Goal: Navigation & Orientation: Find specific page/section

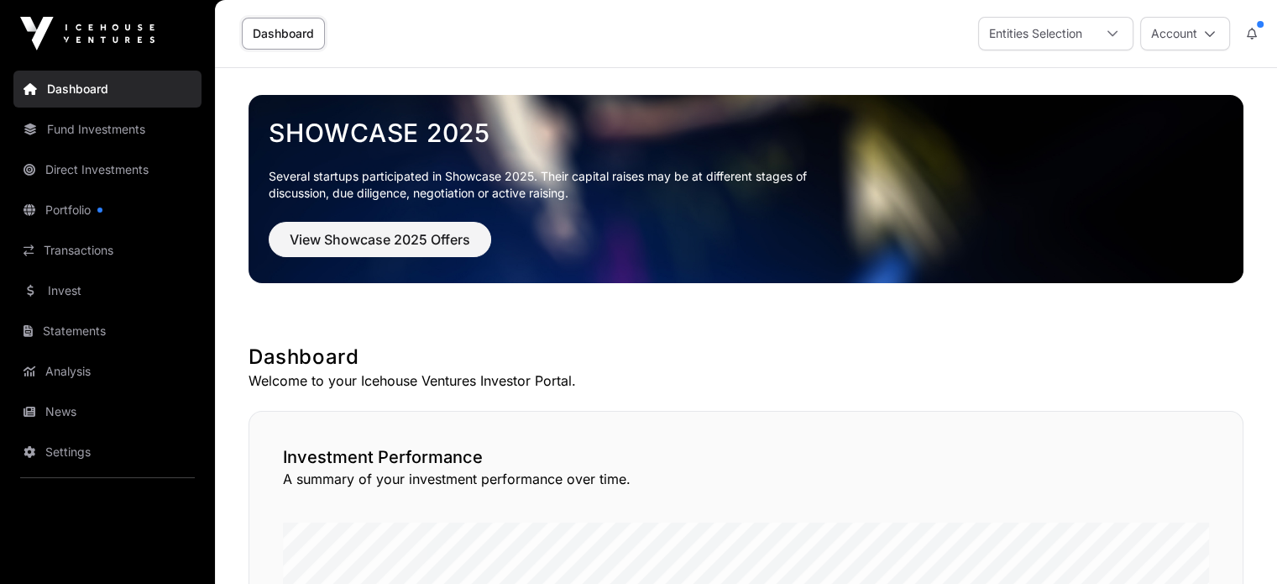
click at [93, 162] on link "Direct Investments" at bounding box center [107, 169] width 188 height 37
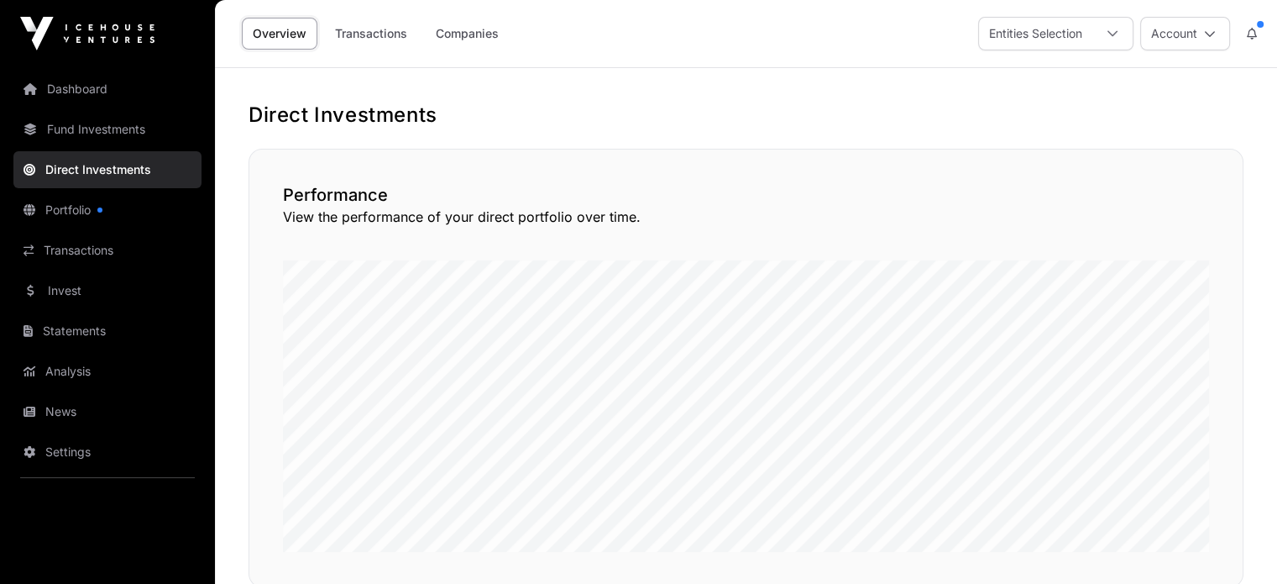
click at [457, 43] on link "Companies" at bounding box center [467, 34] width 85 height 32
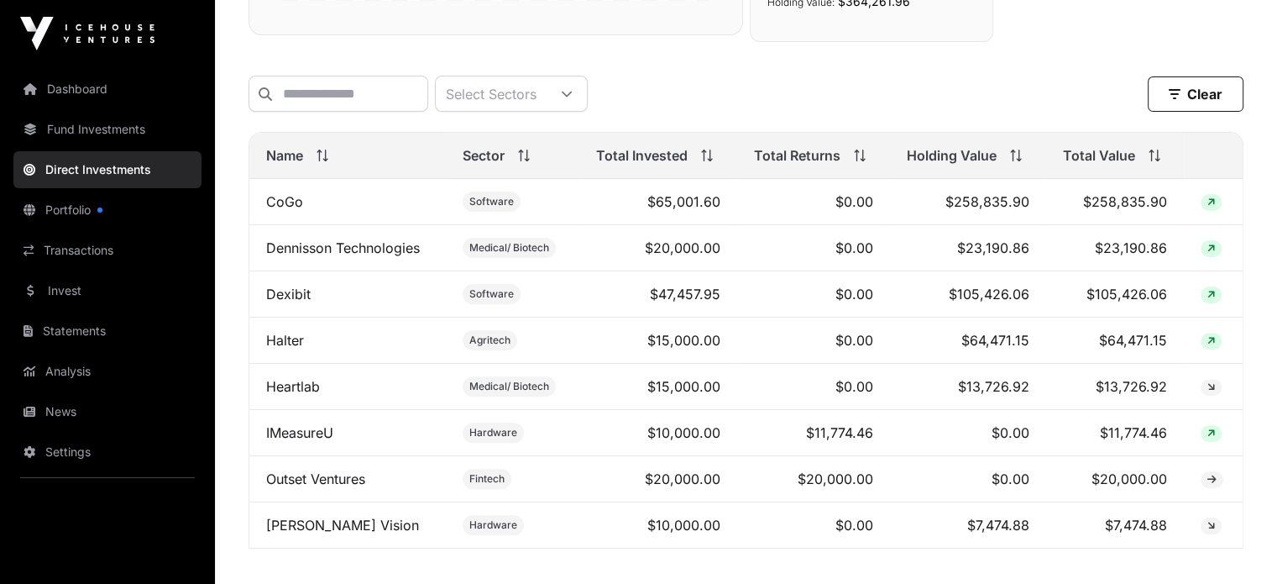
scroll to position [504, 0]
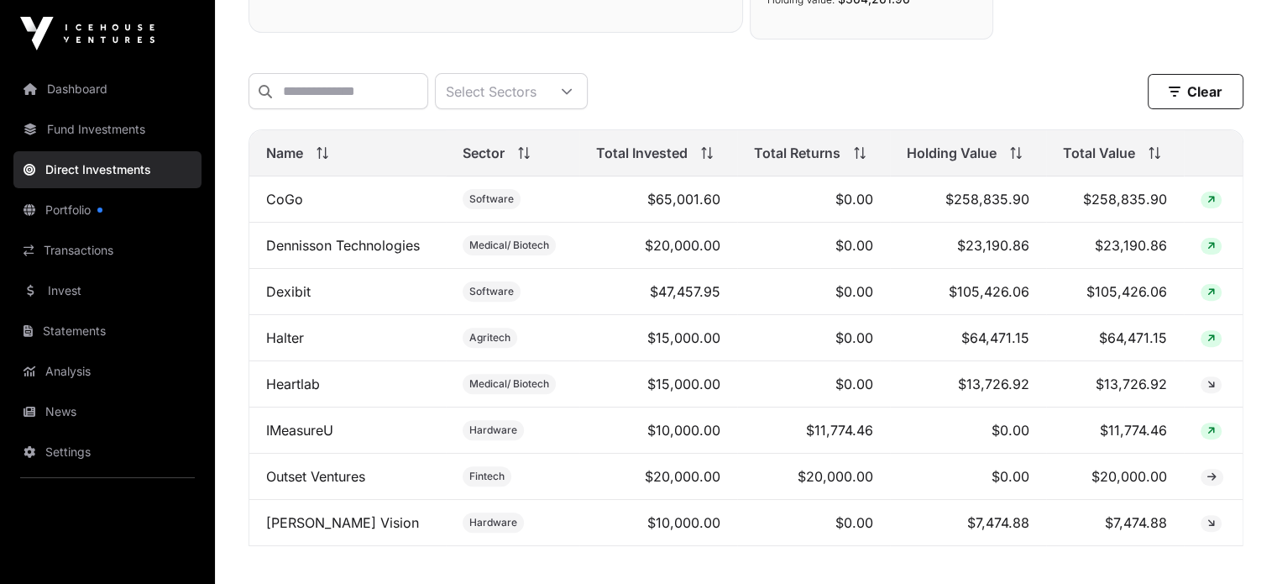
click at [108, 133] on link "Fund Investments" at bounding box center [107, 129] width 188 height 37
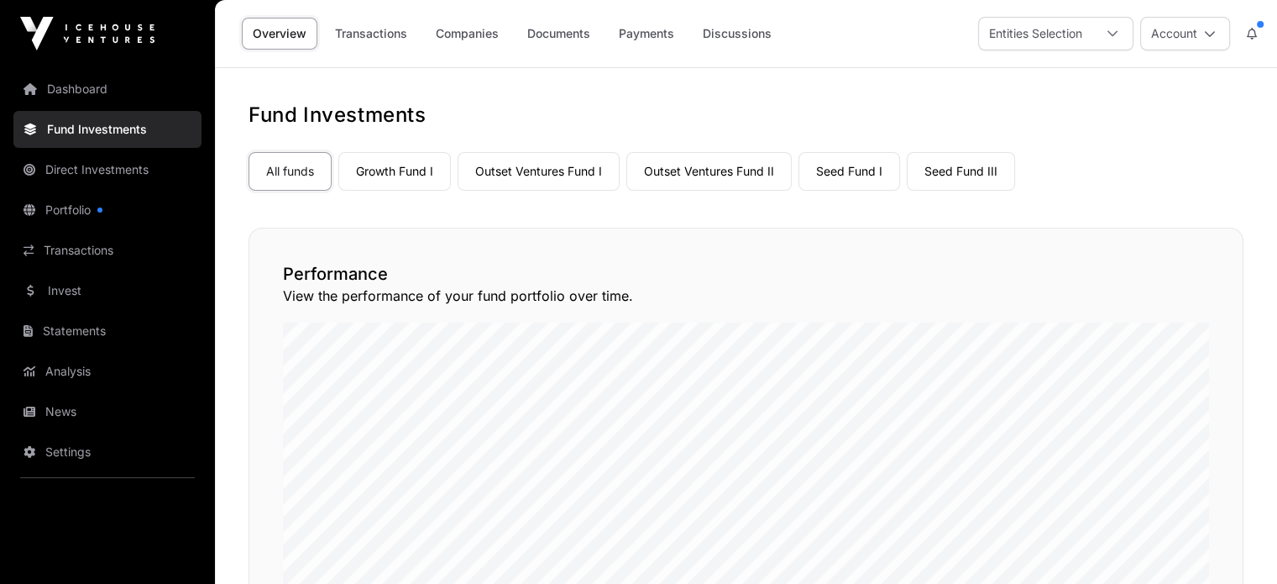
click at [719, 170] on link "Outset Ventures Fund II" at bounding box center [708, 171] width 165 height 39
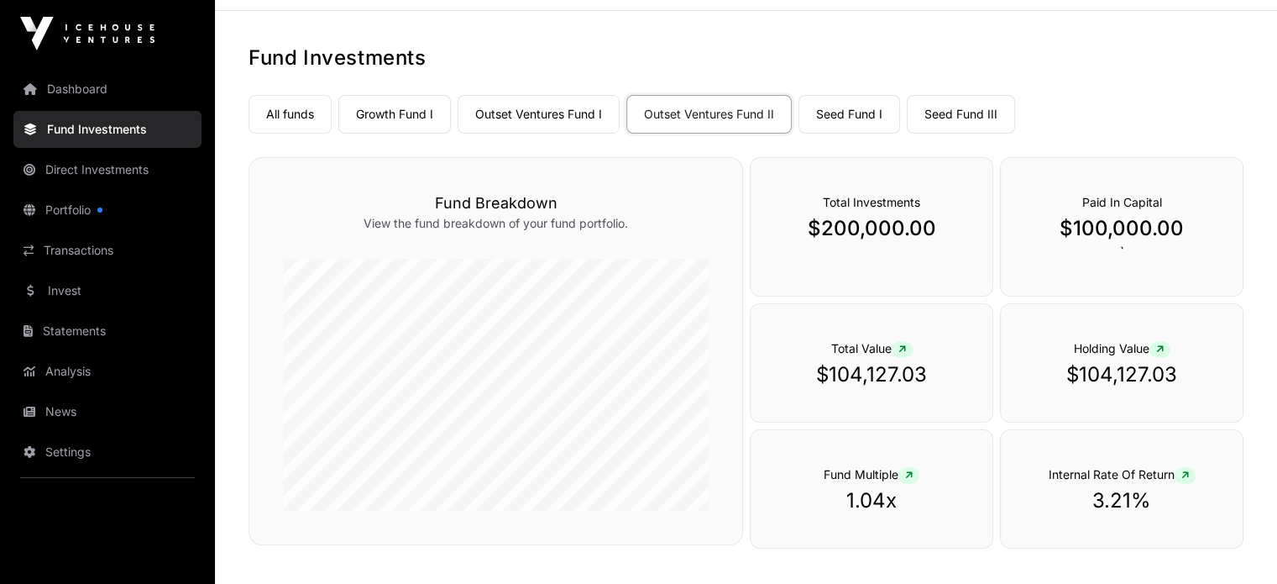
scroll to position [84, 0]
